Goal: Information Seeking & Learning: Check status

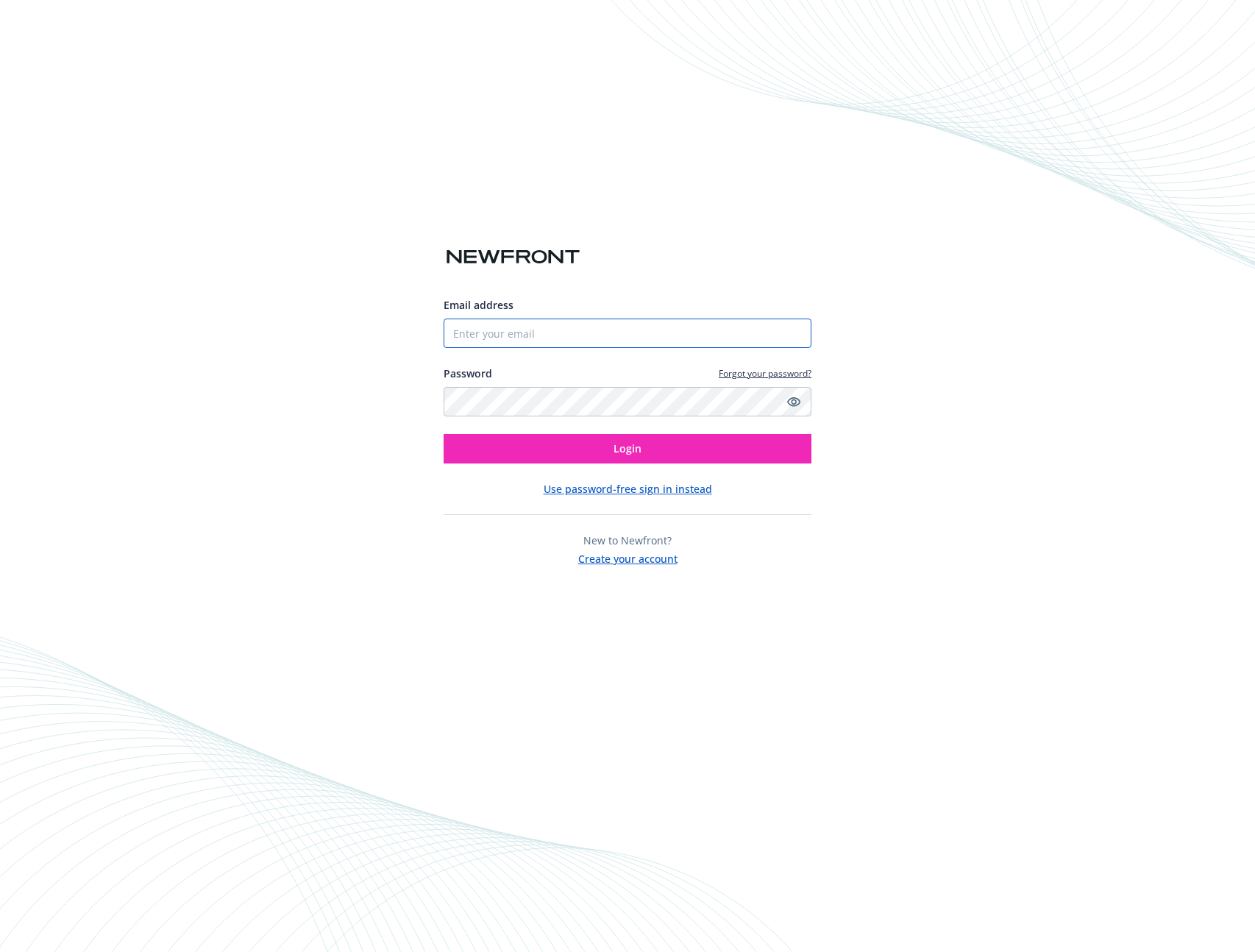
click at [569, 343] on input "Email address" at bounding box center [628, 333] width 368 height 29
click at [798, 325] on input "Email address" at bounding box center [628, 333] width 368 height 29
click at [0, 951] on com-1password-button at bounding box center [0, 952] width 0 height 0
type input "[EMAIL_ADDRESS][DOMAIN_NAME]"
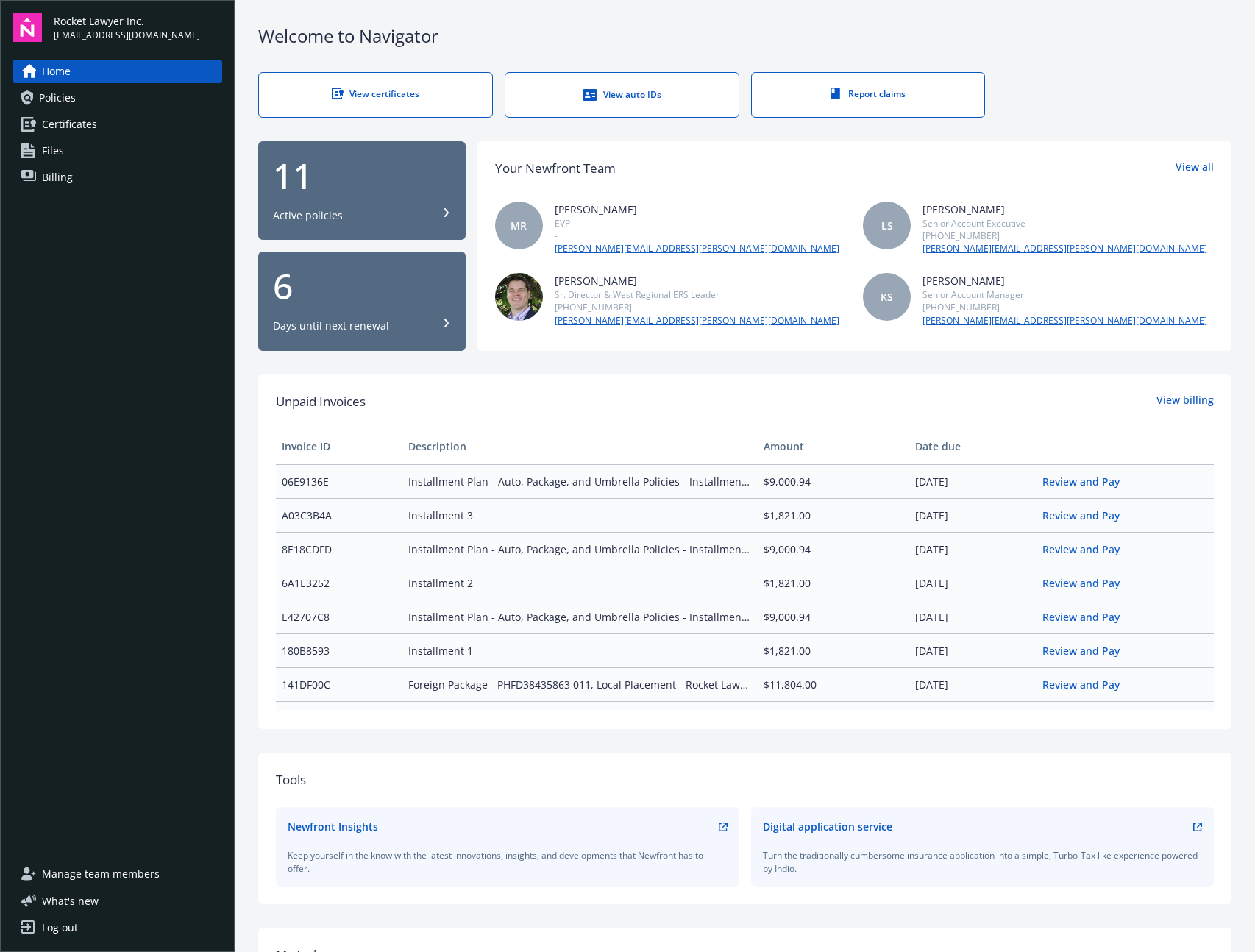
click at [95, 100] on link "Policies" at bounding box center [117, 97] width 210 height 24
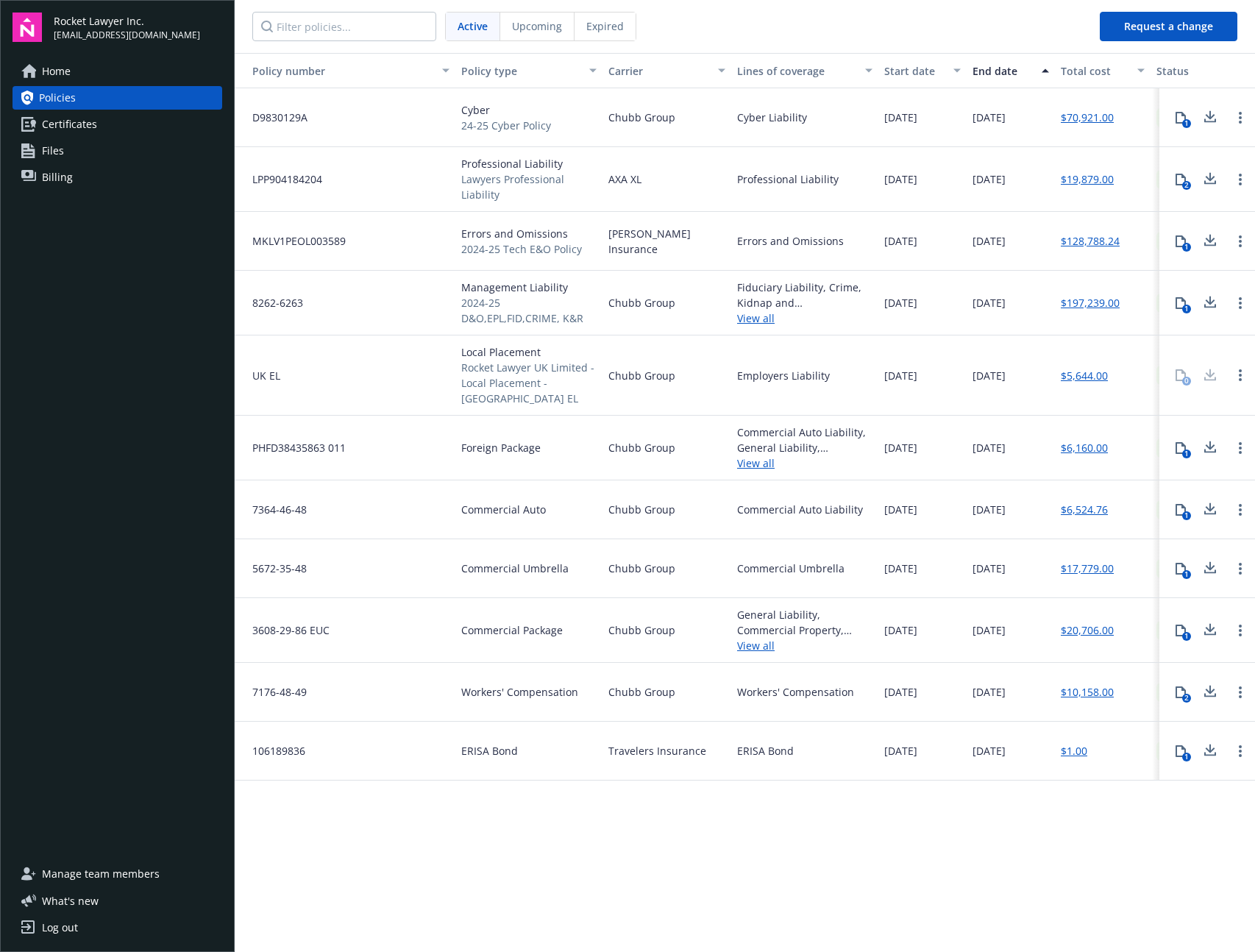
click at [749, 382] on div "Employers Liability" at bounding box center [805, 376] width 147 height 80
click at [750, 456] on link "View all" at bounding box center [804, 463] width 135 height 16
